Goal: Find specific fact: Find specific fact

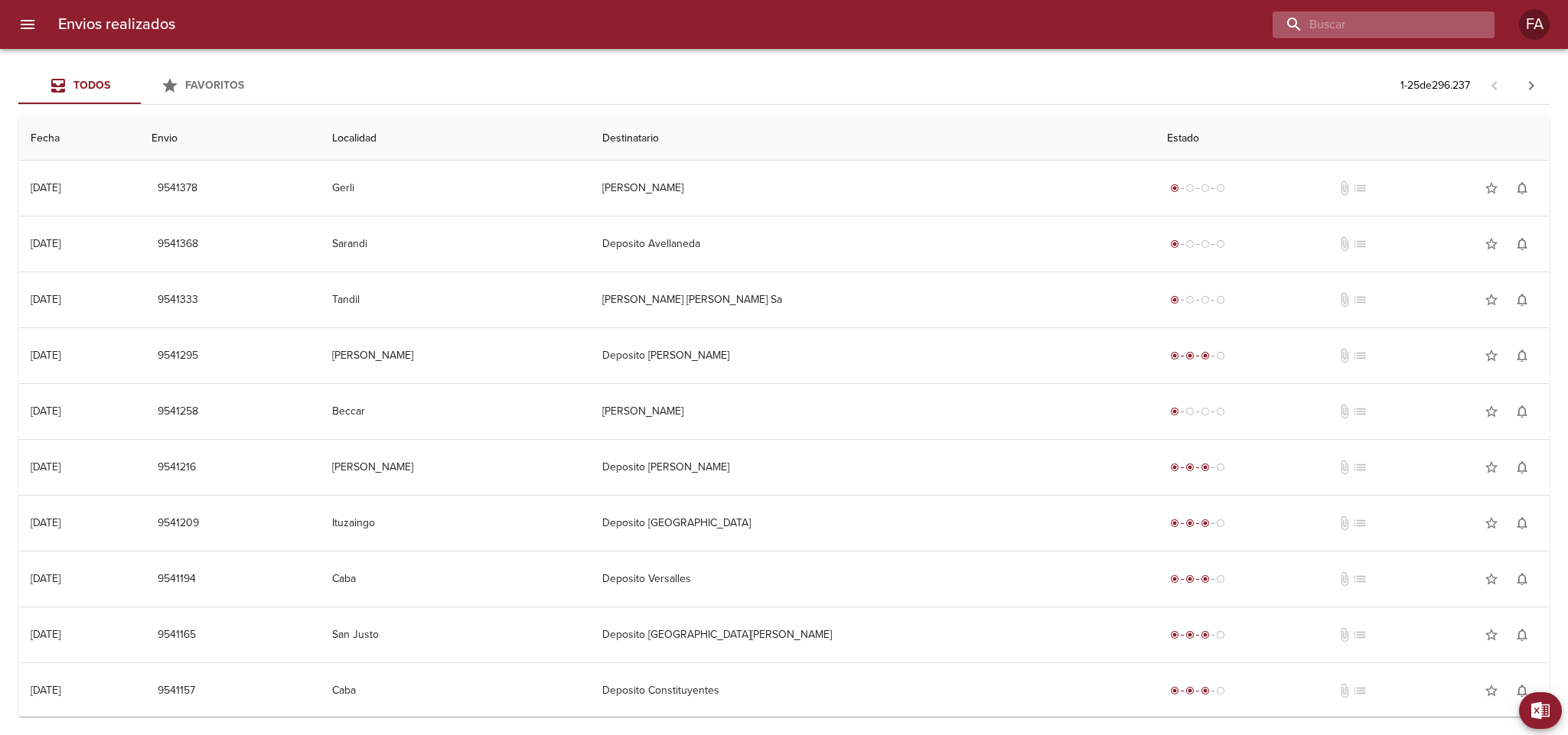
click at [1401, 17] on input "buscar" at bounding box center [1370, 24] width 196 height 27
paste input "[PERSON_NAME]"
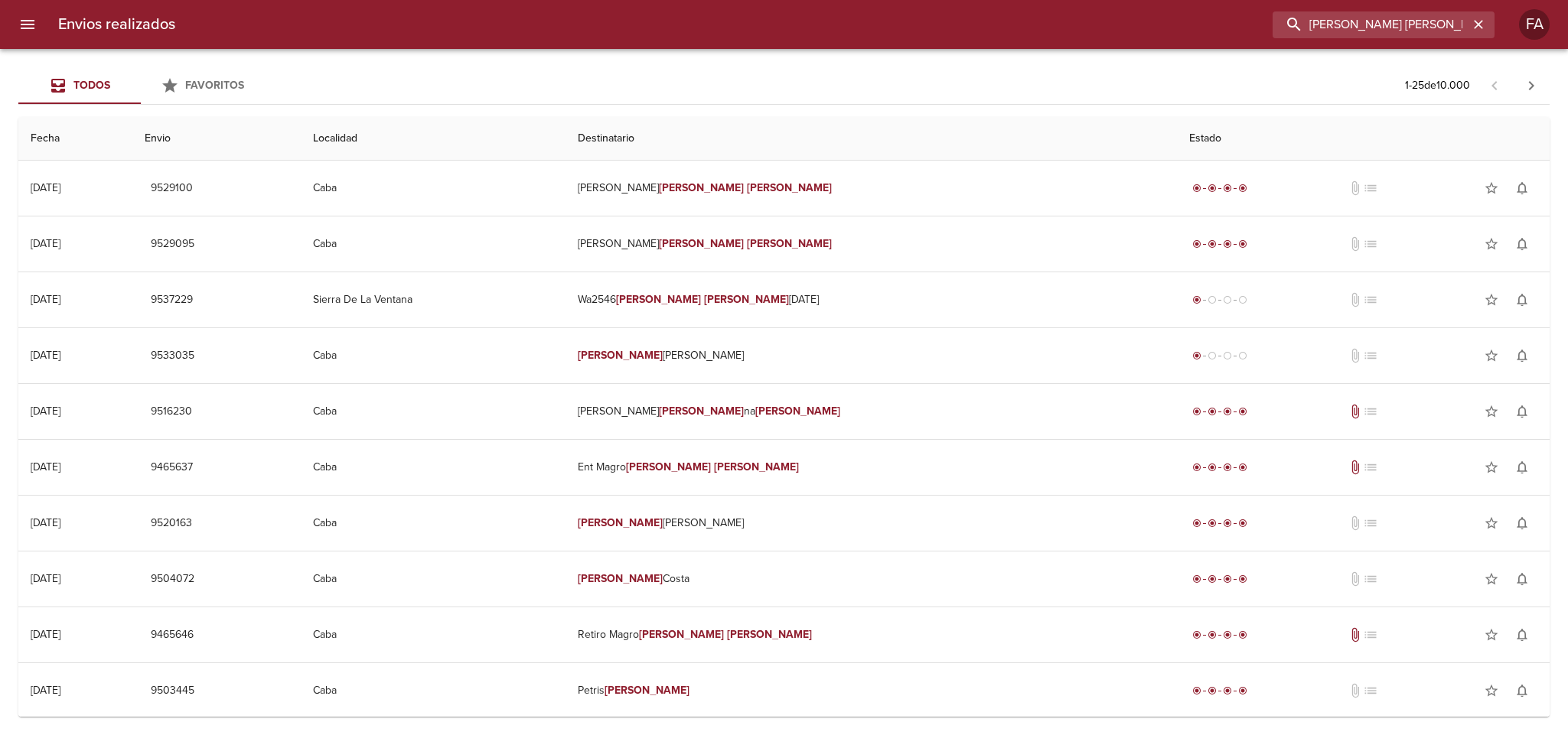
type input "[PERSON_NAME] [PERSON_NAME] Pasqualet"
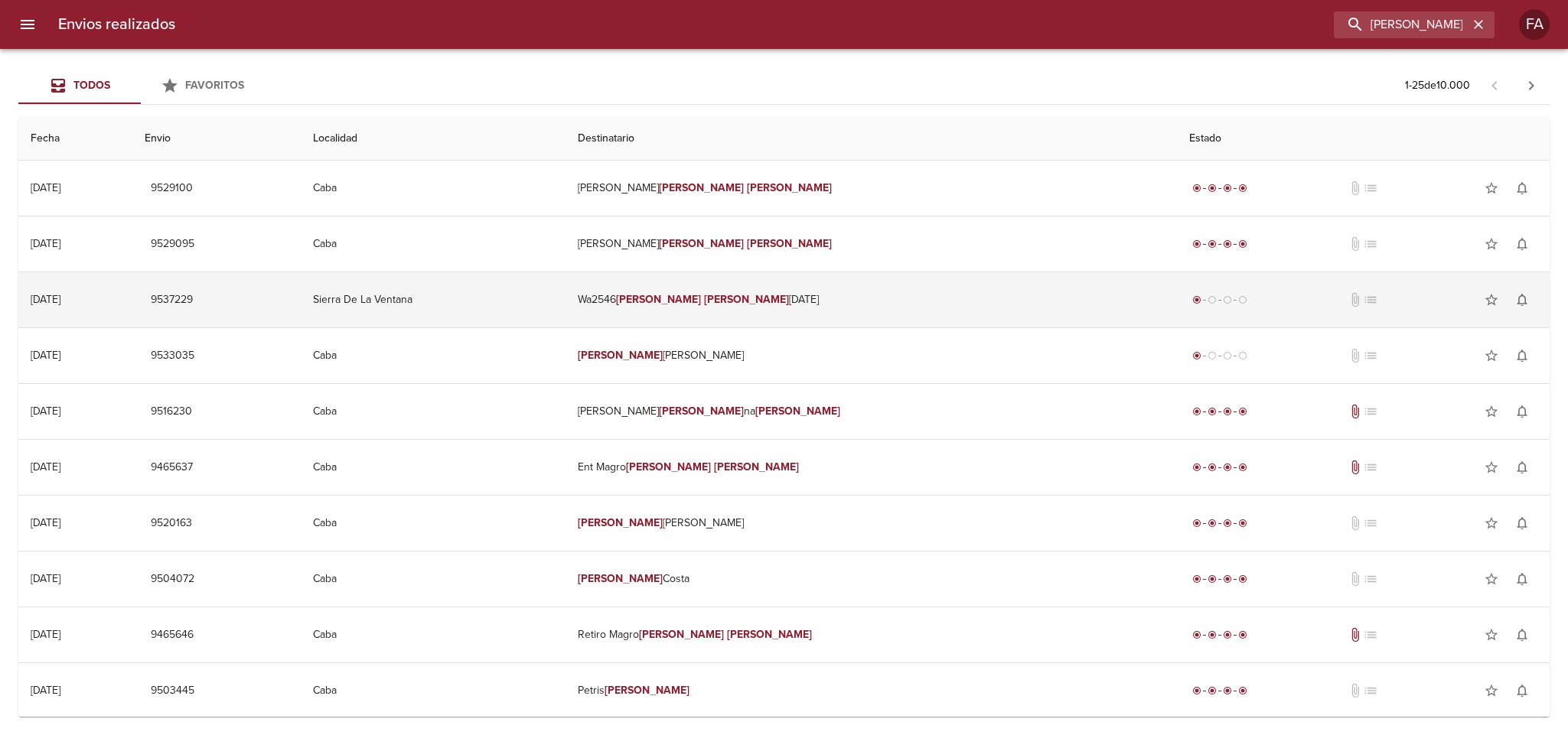
click at [535, 310] on td "Sierra De La Ventana" at bounding box center [432, 299] width 264 height 55
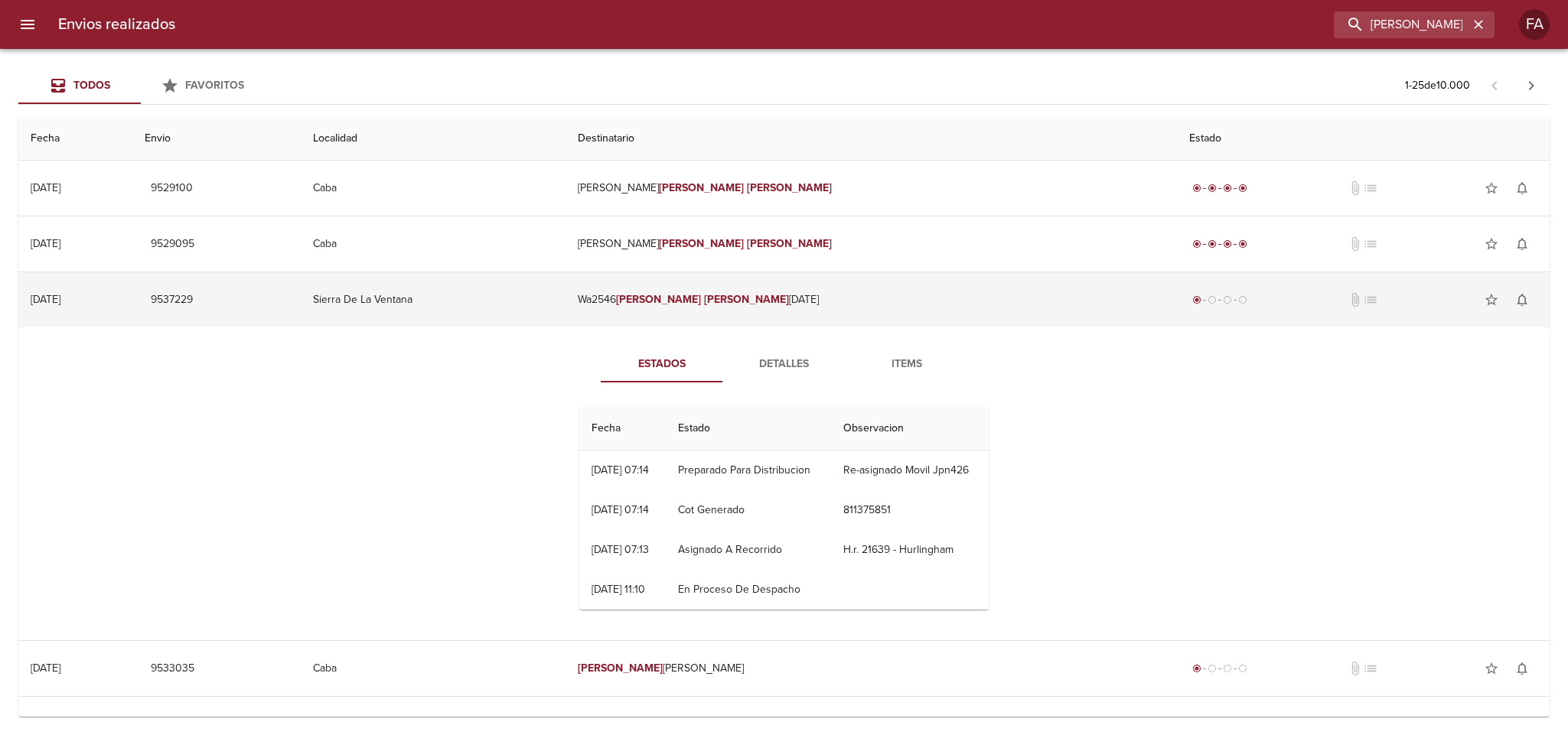
click at [193, 300] on span "9537229" at bounding box center [172, 300] width 42 height 19
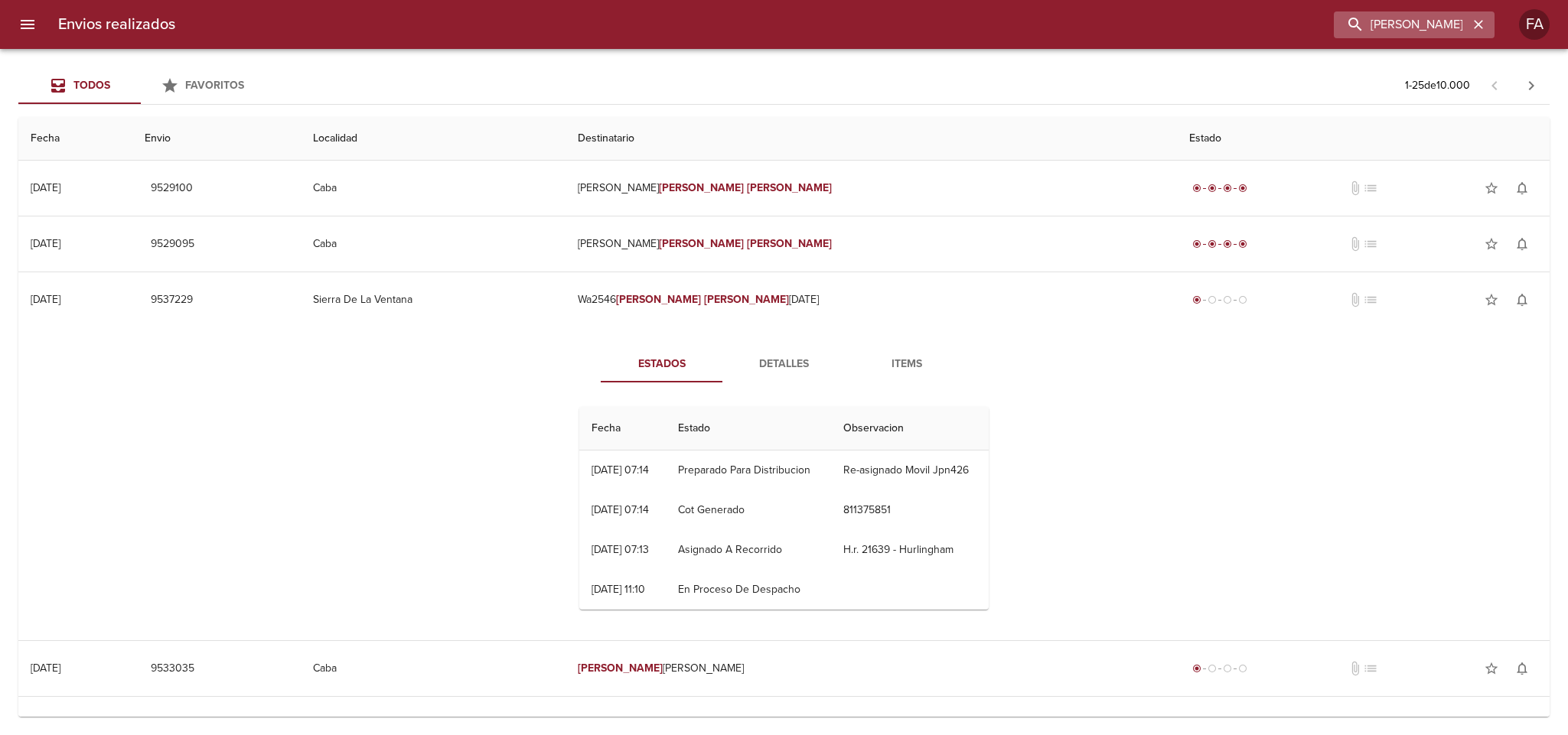
click at [1472, 32] on button "button" at bounding box center [1477, 24] width 19 height 19
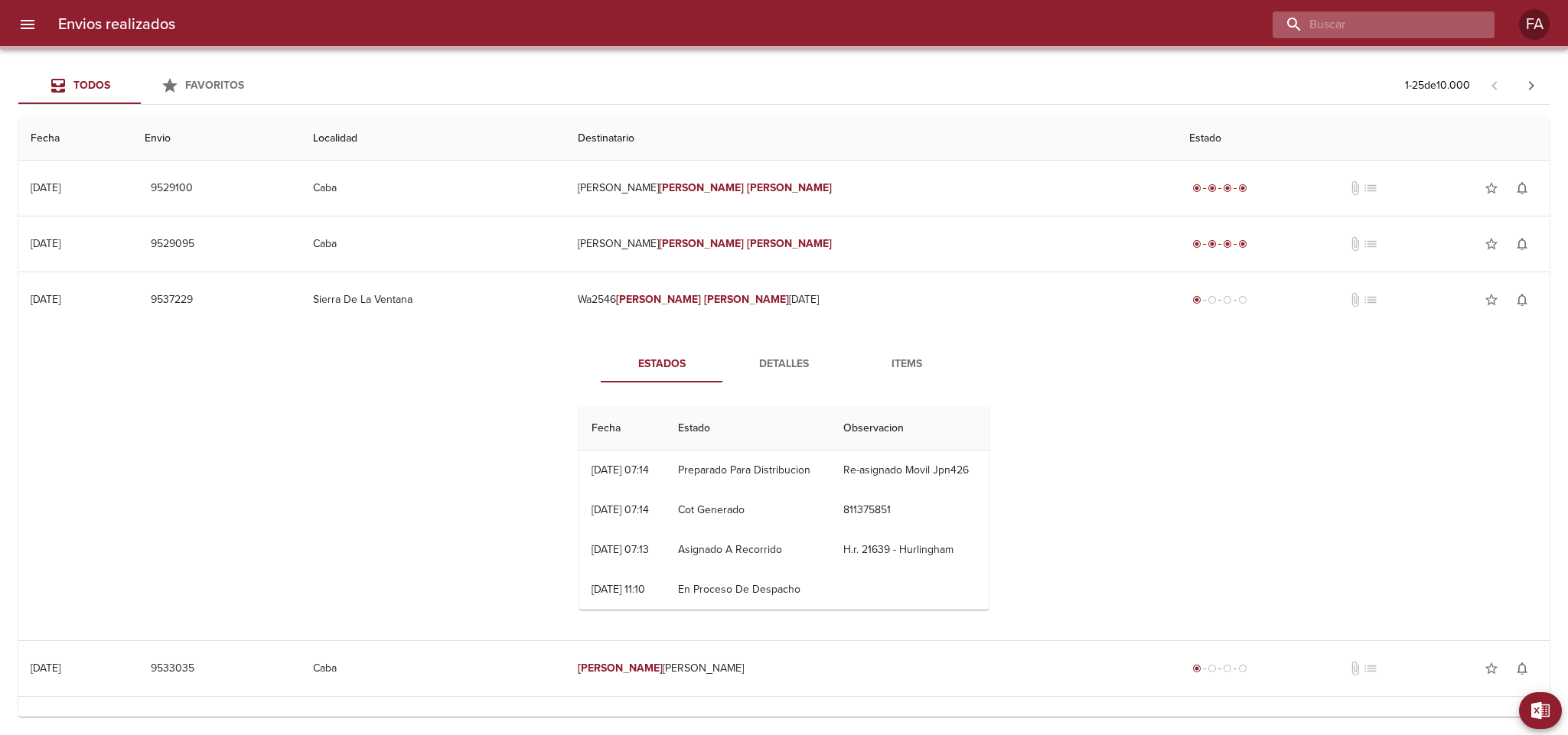
click at [1417, 25] on input "buscar" at bounding box center [1370, 24] width 196 height 27
paste input "[PERSON_NAME]"
type input "[PERSON_NAME]"
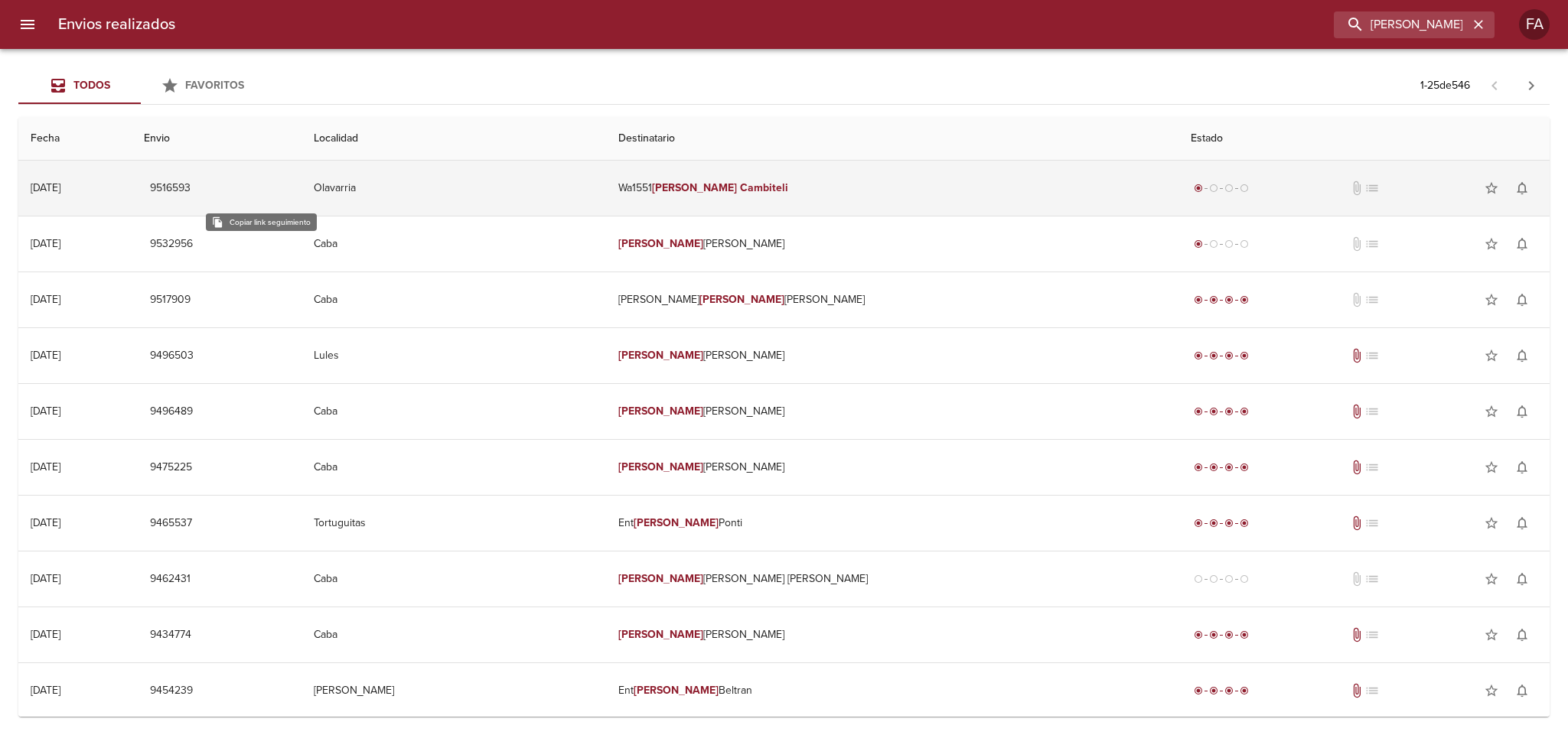
click at [197, 177] on button "9516593" at bounding box center [170, 188] width 53 height 29
click at [606, 191] on td "Olavarria" at bounding box center [453, 187] width 304 height 55
